Goal: Transaction & Acquisition: Purchase product/service

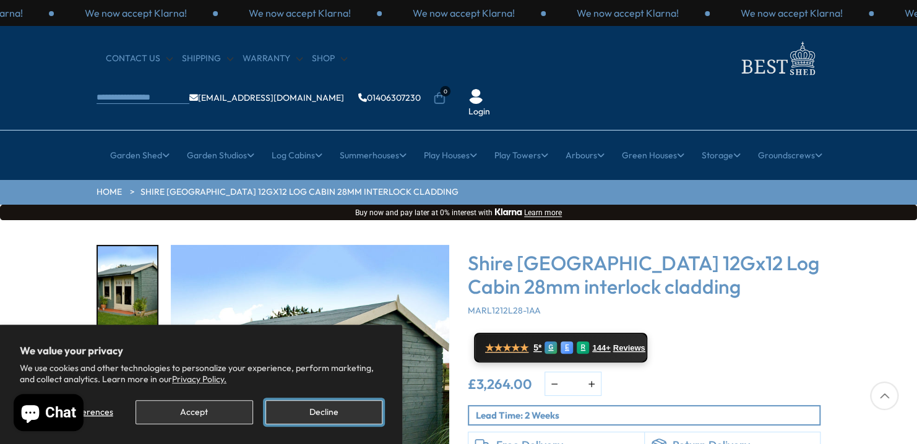
click at [326, 415] on button "Decline" at bounding box center [323, 412] width 117 height 24
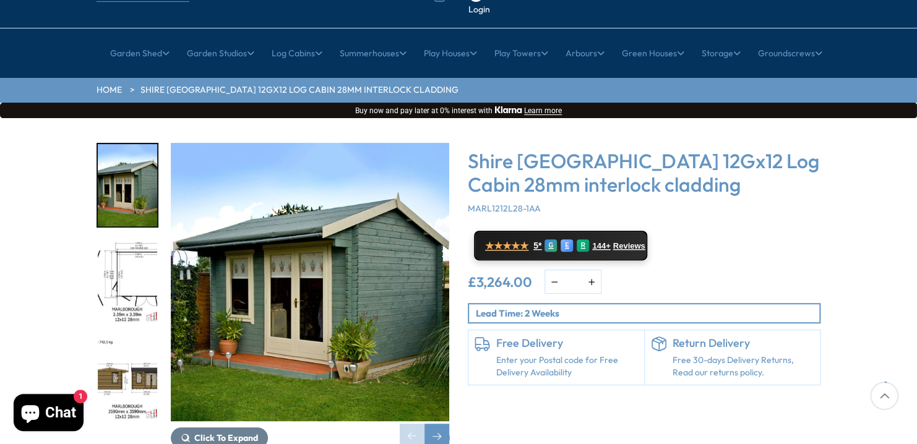
scroll to position [124, 0]
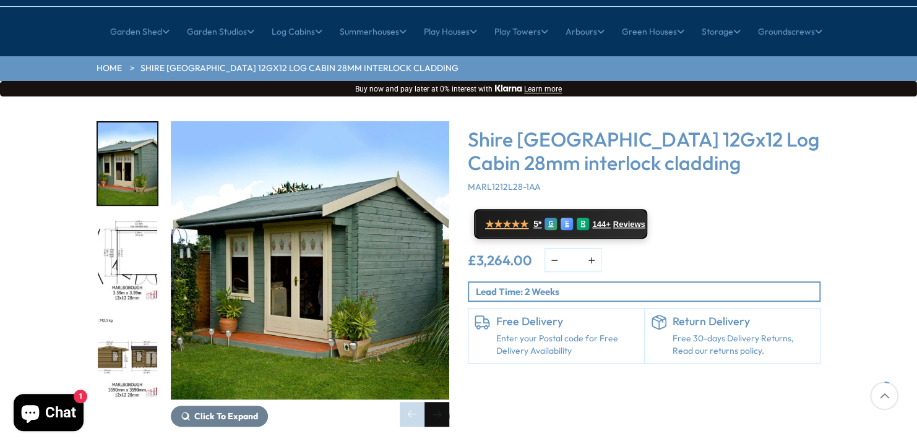
click at [439, 402] on div "Next slide" at bounding box center [436, 414] width 25 height 25
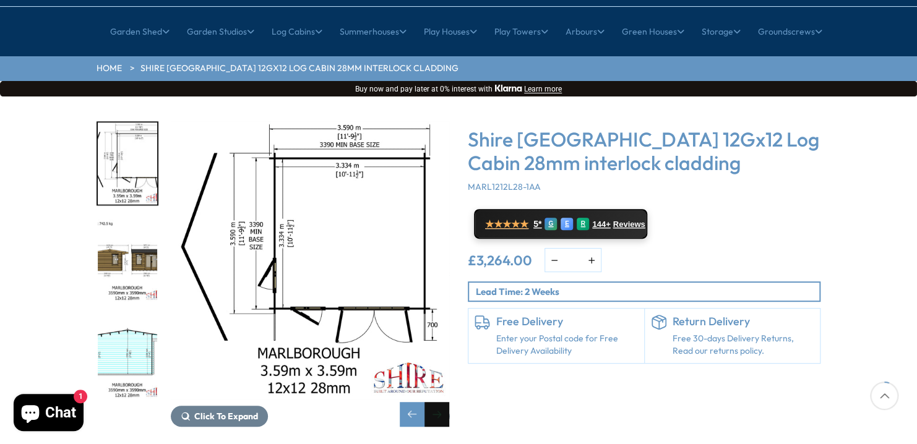
click at [433, 402] on div "Next slide" at bounding box center [436, 414] width 25 height 25
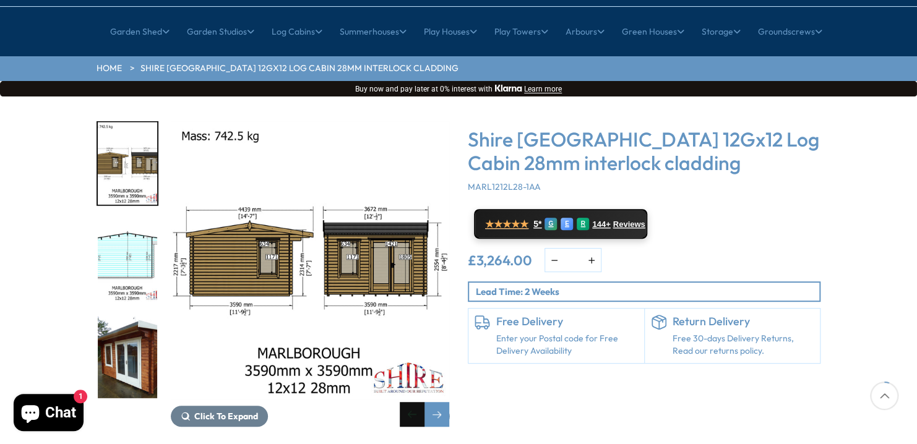
click at [409, 402] on div "Previous slide" at bounding box center [412, 414] width 25 height 25
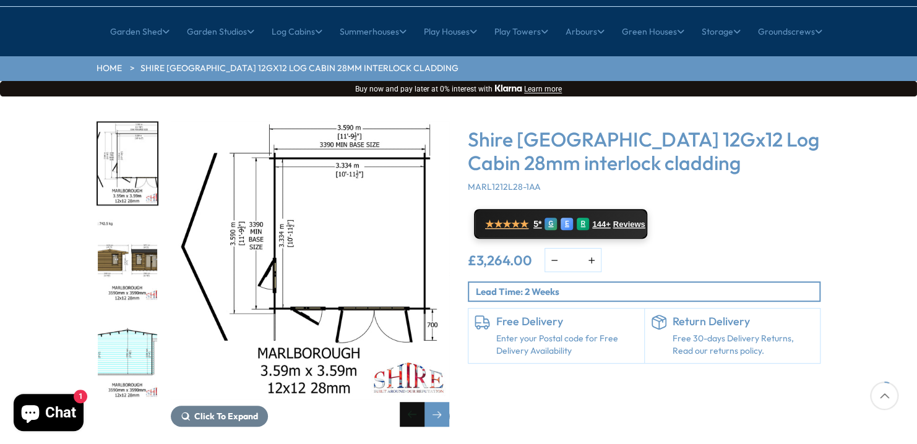
click at [409, 402] on div "Previous slide" at bounding box center [412, 414] width 25 height 25
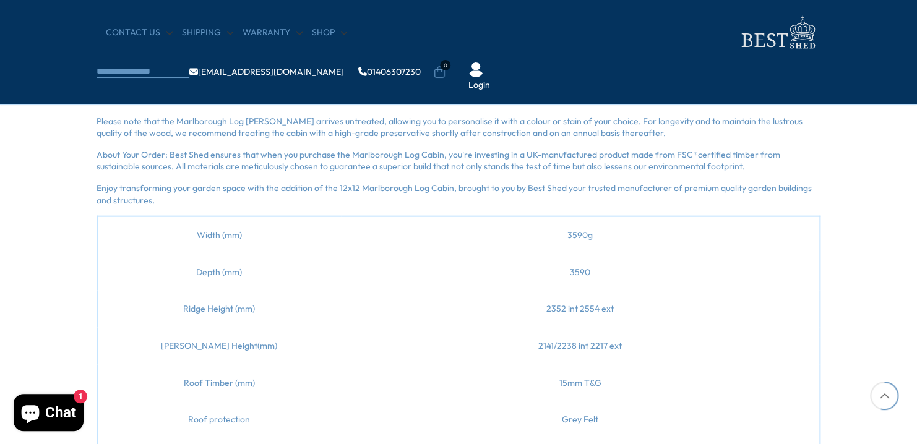
scroll to position [1361, 0]
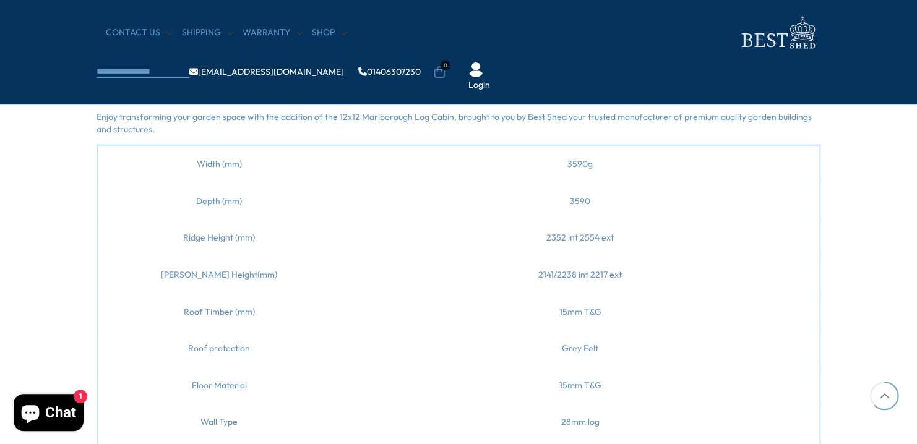
click at [884, 398] on div at bounding box center [884, 396] width 28 height 28
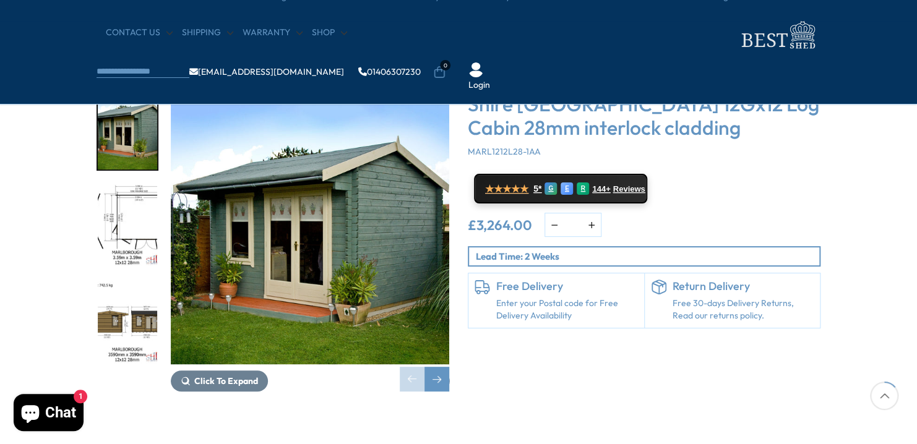
scroll to position [0, 0]
